Goal: Task Accomplishment & Management: Use online tool/utility

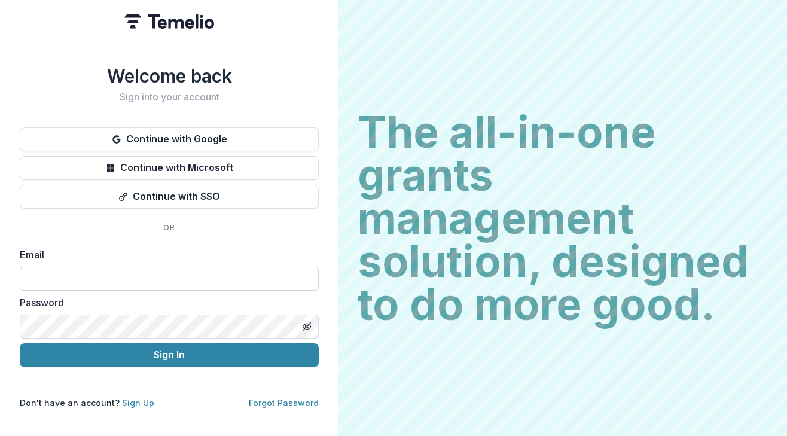
click at [164, 274] on input at bounding box center [169, 279] width 299 height 24
type input "**********"
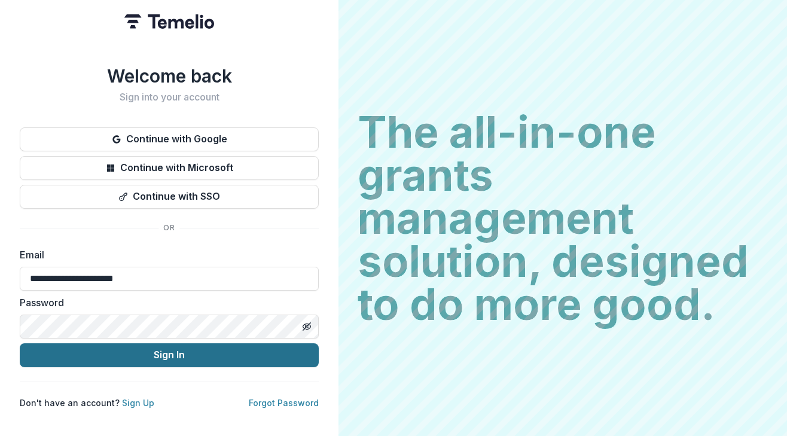
click at [146, 354] on button "Sign In" at bounding box center [169, 355] width 299 height 24
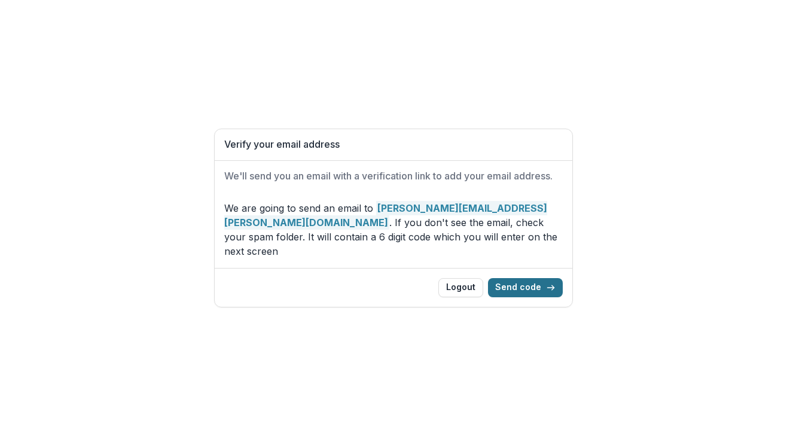
click at [529, 288] on button "Send code" at bounding box center [525, 287] width 75 height 19
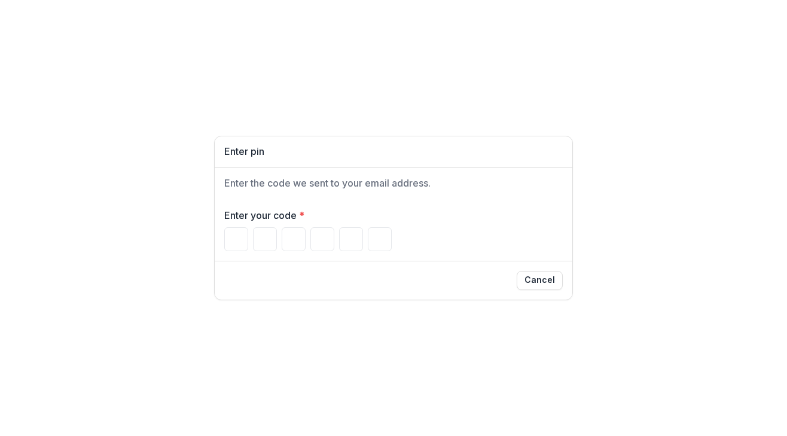
type input "*"
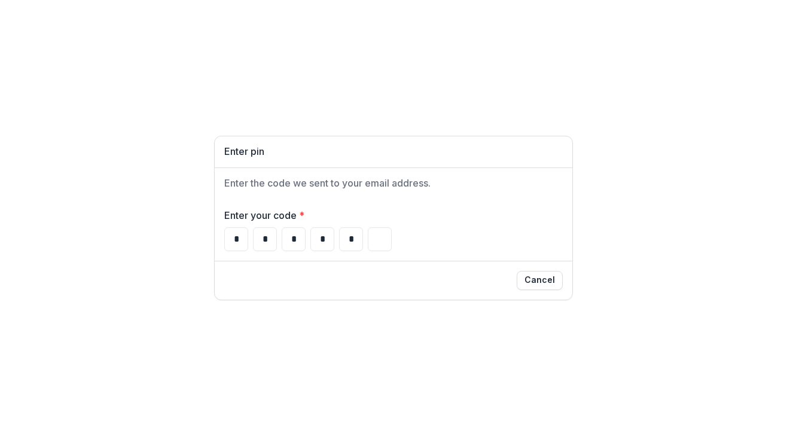
type input "*"
